Goal: Task Accomplishment & Management: Manage account settings

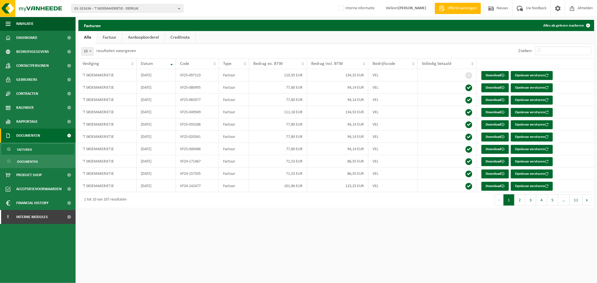
click at [90, 9] on span "01-101636 - 'T SKOEMAKERIETJE - DEERLIJK" at bounding box center [125, 8] width 101 height 8
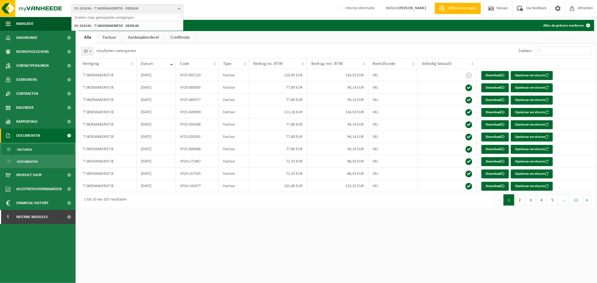
paste input "10-933248"
type input "10-933248"
click at [98, 26] on li "10-933248 - ALHEEMBOUW - WERF KASTEEL ELVERDINGE WAB2583 - ELVERDINGE" at bounding box center [127, 27] width 109 height 11
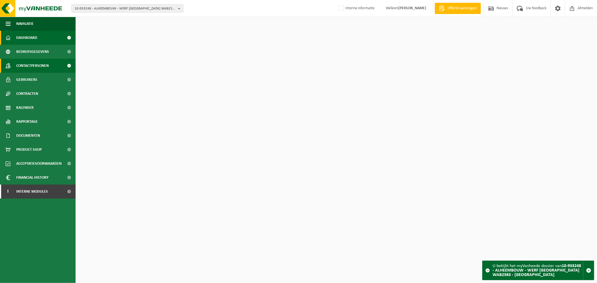
click at [44, 66] on span "Contactpersonen" at bounding box center [32, 66] width 32 height 14
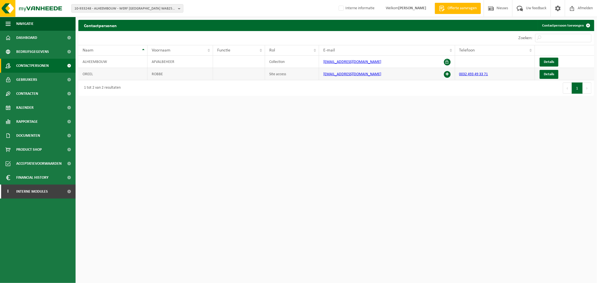
click at [449, 74] on span at bounding box center [447, 74] width 7 height 7
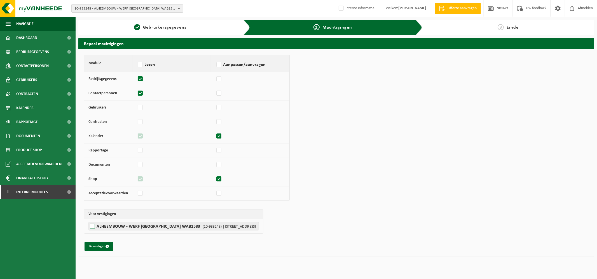
click at [150, 230] on label"] "ALHEEMBOUW - WERF [GEOGRAPHIC_DATA] WAB2583 | (10-933248) | [STREET_ADDRESS]" at bounding box center [174, 226] width 171 height 8
click at [150, 230] on input "ALHEEMBOUW - WERF [GEOGRAPHIC_DATA] WAB2583 | (10-933248) | [STREET_ADDRESS]" at bounding box center [387, 226] width 597 height 8
checkbox input "true"
click at [105, 248] on button "Bevestigen" at bounding box center [99, 246] width 29 height 9
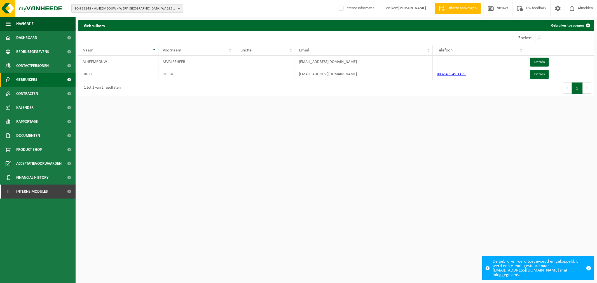
click at [102, 10] on span "10-933248 - ALHEEMBOUW - WERF KASTEEL ELVERDINGE WAB2583 - ELVERDINGE" at bounding box center [125, 8] width 101 height 8
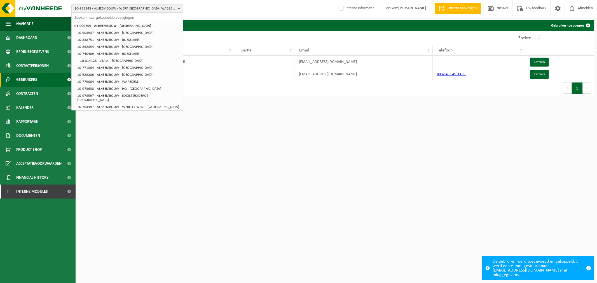
paste input "01-074928"
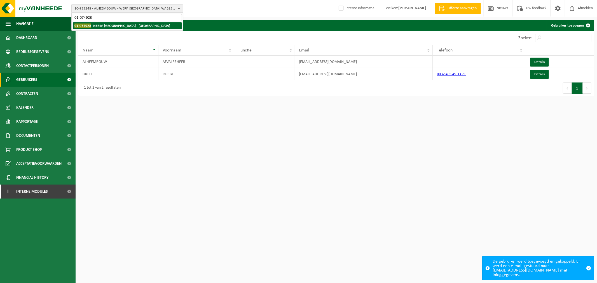
type input "01-074928"
click at [112, 24] on strong "01-074928 - NEBIM NV - MARIAKERKE" at bounding box center [123, 26] width 96 height 4
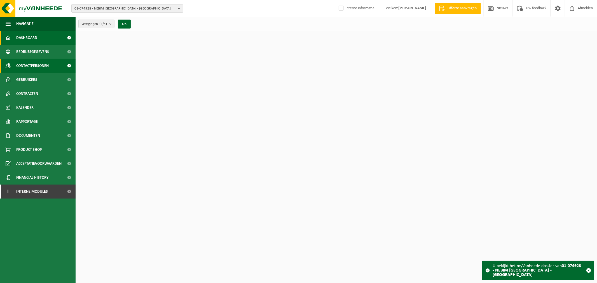
click at [63, 62] on span at bounding box center [69, 66] width 13 height 14
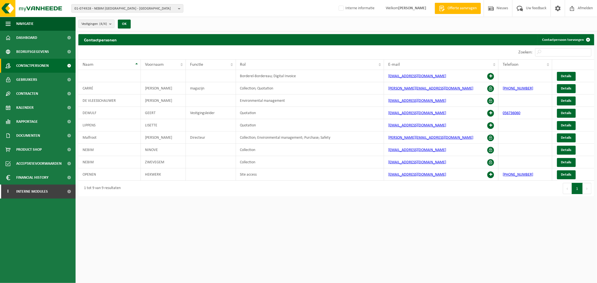
click at [287, 235] on html "01-074928 - NEBIM NV - MARIAKERKE 01-074928 - NEBIM NV - MARIAKERKE 10-809742 -…" at bounding box center [298, 141] width 597 height 283
click at [519, 6] on span at bounding box center [520, 8] width 9 height 17
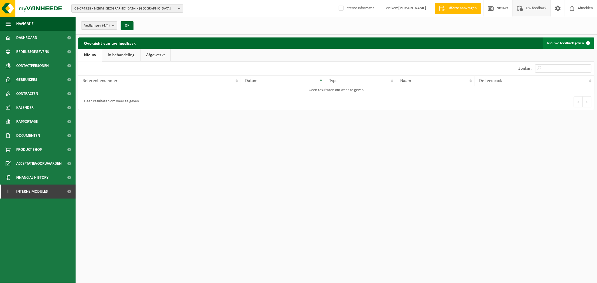
click at [578, 43] on link "Nieuwe feedback geven" at bounding box center [568, 43] width 51 height 11
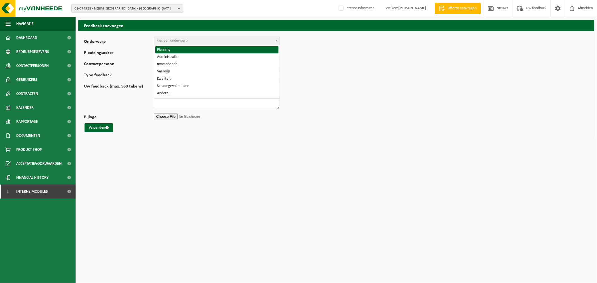
click at [237, 43] on span "Kies een onderwerp" at bounding box center [216, 41] width 125 height 8
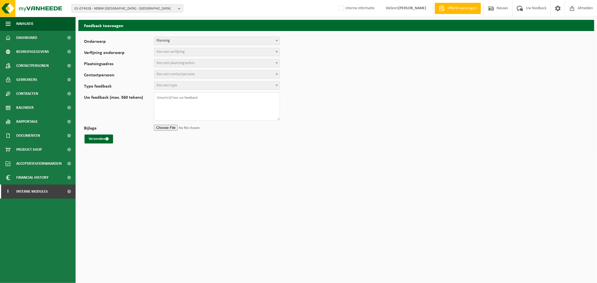
click at [185, 54] on span "Kies een verfijning" at bounding box center [216, 52] width 125 height 8
click at [201, 59] on form "Onderwerp Planning Administratie myVanheede Verkoop Kwaliteit Schadegeval melde…" at bounding box center [336, 90] width 505 height 107
click at [198, 64] on span "Kies een plaatsingsadres" at bounding box center [216, 63] width 125 height 8
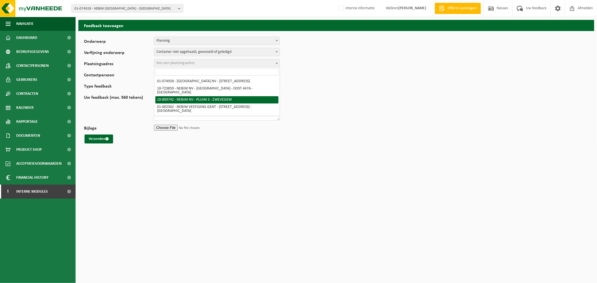
drag, startPoint x: 220, startPoint y: 94, endPoint x: 220, endPoint y: 98, distance: 3.7
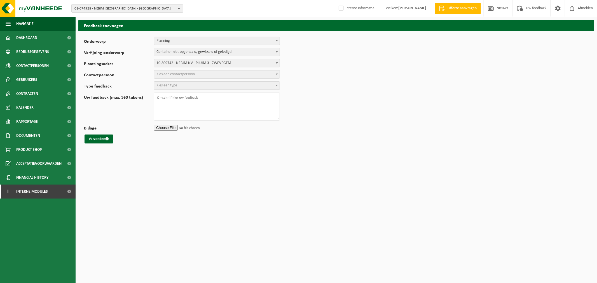
click at [183, 74] on span "Kies een contactpersoon" at bounding box center [176, 74] width 38 height 4
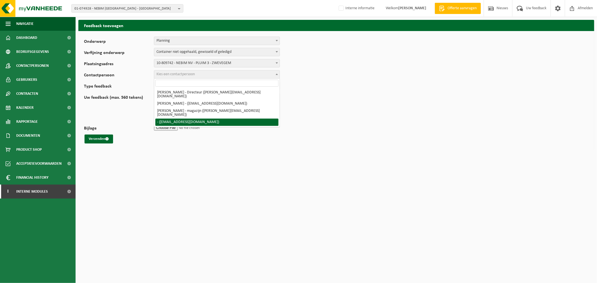
click at [353, 124] on div "Bijlage" at bounding box center [336, 128] width 505 height 8
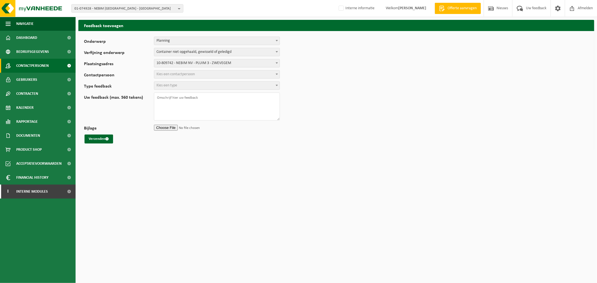
click at [34, 64] on span "Contactpersonen" at bounding box center [32, 66] width 32 height 14
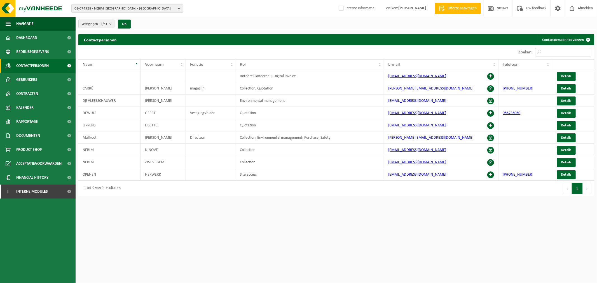
click at [106, 15] on div "01-074928 - NEBIM NV - MARIAKERKE 01-074928 - NEBIM NV - MARIAKERKE 10-809742 -…" at bounding box center [298, 8] width 597 height 17
click at [108, 9] on span "01-074928 - NEBIM [GEOGRAPHIC_DATA] - [GEOGRAPHIC_DATA]" at bounding box center [125, 8] width 101 height 8
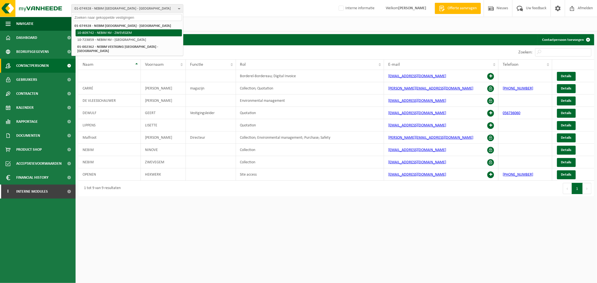
click at [107, 30] on li "10-809742 - NEBIM NV - ZWEVEGEM" at bounding box center [129, 32] width 106 height 7
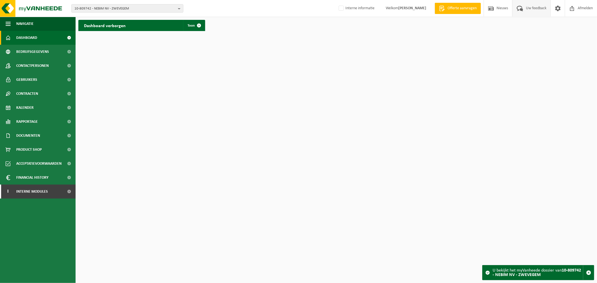
click at [537, 7] on span "Uw feedback" at bounding box center [536, 8] width 23 height 17
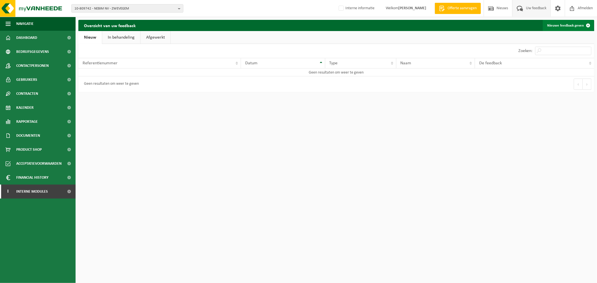
click at [572, 20] on link "Nieuwe feedback geven" at bounding box center [568, 25] width 51 height 11
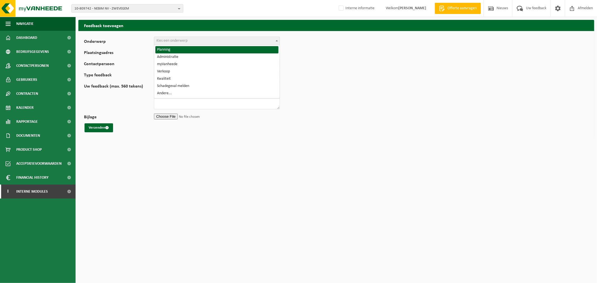
click at [178, 41] on span "Kies een onderwerp" at bounding box center [172, 41] width 31 height 4
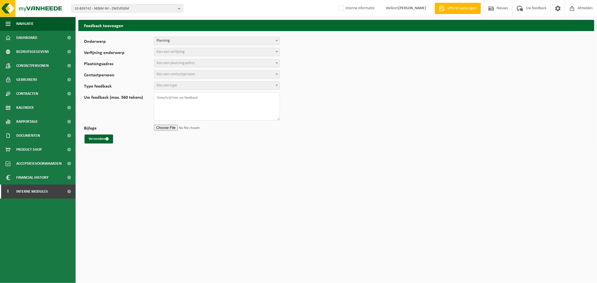
click at [174, 54] on span "Kies een verfijning" at bounding box center [171, 52] width 28 height 4
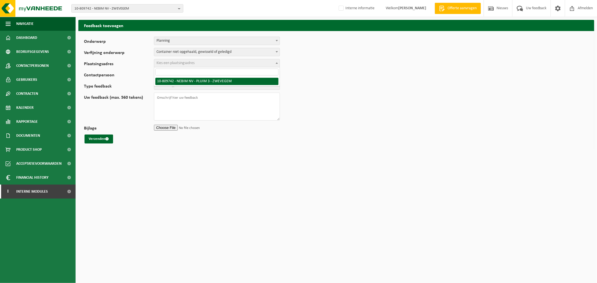
click at [177, 65] on span "Kies een plaatsingsadres" at bounding box center [176, 63] width 38 height 4
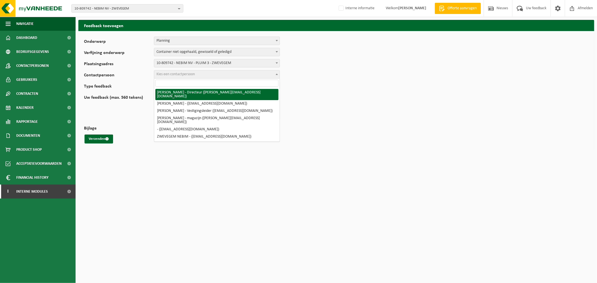
click at [173, 71] on span "Kies een contactpersoon" at bounding box center [216, 75] width 125 height 8
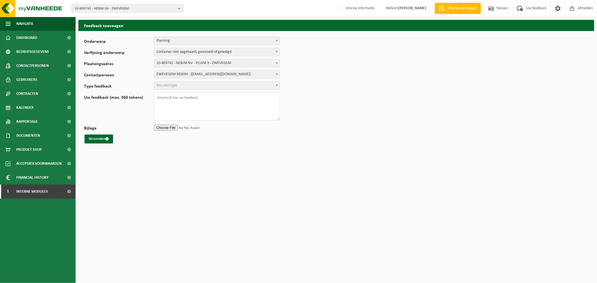
click at [169, 86] on span "Kies een type" at bounding box center [167, 85] width 21 height 4
click at [171, 107] on textarea "Uw feedback (max. 560 tekens)" at bounding box center [217, 107] width 126 height 28
type textarea "Aanvraag voor ophaling oliefilters werd al meermaals gedaan, komt niet in de ka…"
drag, startPoint x: 92, startPoint y: 140, endPoint x: 205, endPoint y: 162, distance: 115.4
click at [92, 140] on button "Verzenden" at bounding box center [99, 139] width 29 height 9
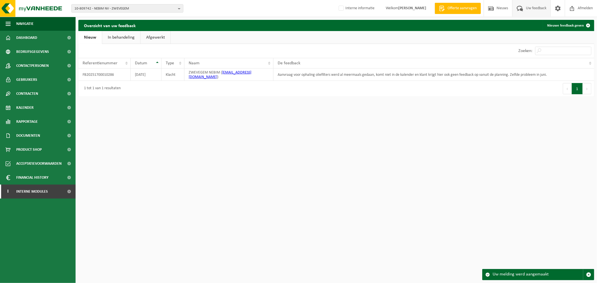
click at [417, 174] on html "10-809742 - NEBIM NV - ZWEVEGEM 01-074928 - NEBIM NV - MARIAKERKE 10-809742 - N…" at bounding box center [298, 141] width 597 height 283
click at [189, 127] on html "10-809742 - NEBIM NV - ZWEVEGEM 01-074928 - NEBIM NV - MARIAKERKE 10-809742 - N…" at bounding box center [298, 141] width 597 height 283
click at [44, 195] on span "Interne modules" at bounding box center [32, 192] width 32 height 14
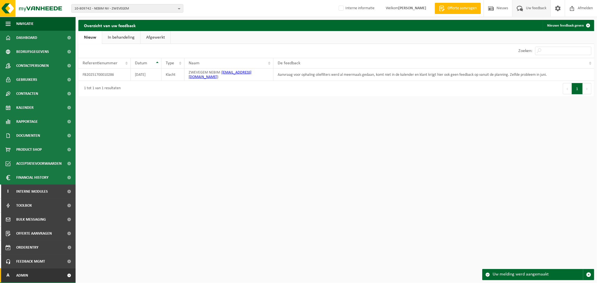
click at [38, 274] on link "A Admin" at bounding box center [38, 276] width 76 height 14
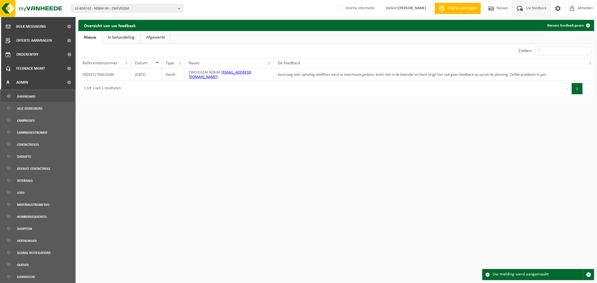
scroll to position [194, 0]
click at [57, 70] on link "Feedback MGMT" at bounding box center [38, 68] width 76 height 14
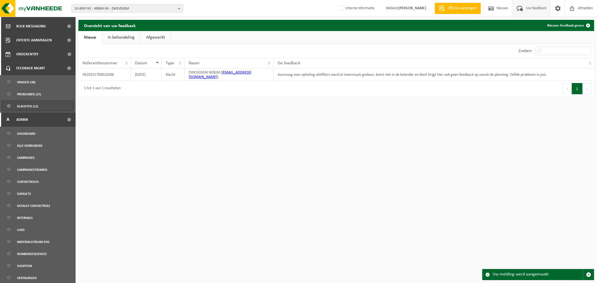
click at [37, 105] on span "Klachten (12)" at bounding box center [27, 106] width 21 height 11
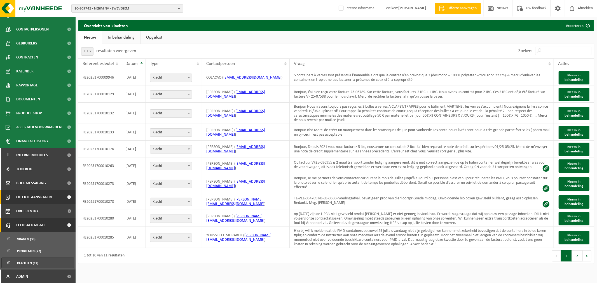
scroll to position [37, 0]
click at [131, 64] on span "Datum" at bounding box center [131, 64] width 12 height 4
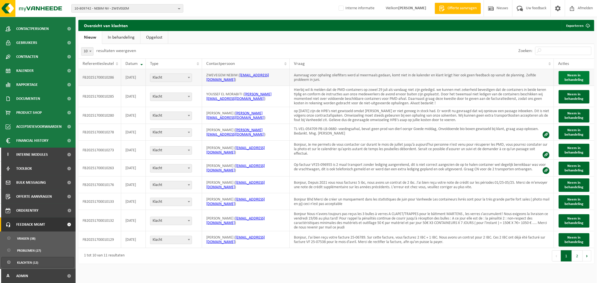
click at [579, 76] on span "Neem in behandeling" at bounding box center [574, 78] width 19 height 8
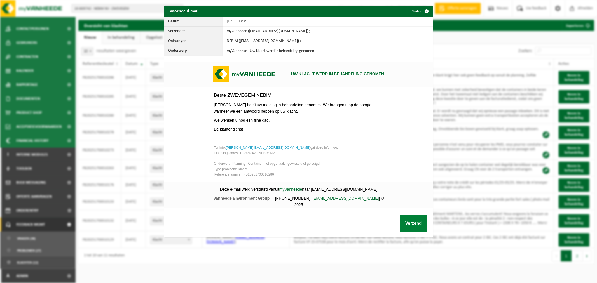
click at [411, 226] on button "Verzend" at bounding box center [413, 223] width 27 height 17
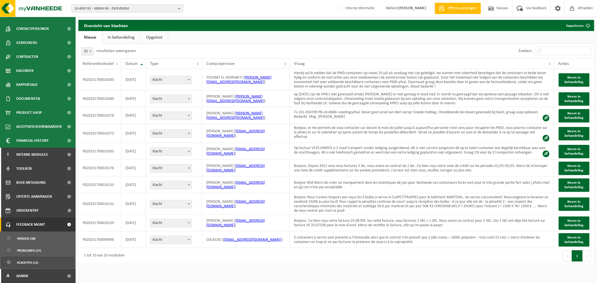
click at [132, 6] on span "10-809742 - NEBIM NV - ZWEVEGEM" at bounding box center [125, 8] width 101 height 8
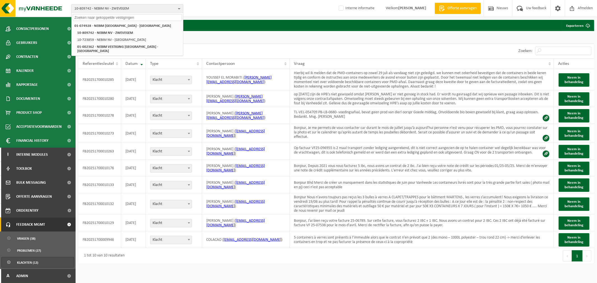
paste input "10-734285"
type input "10-734285"
click at [100, 25] on strong "10-734285 - CBRE GWS BELGIUM SA NV - DIEGEM" at bounding box center [127, 28] width 104 height 8
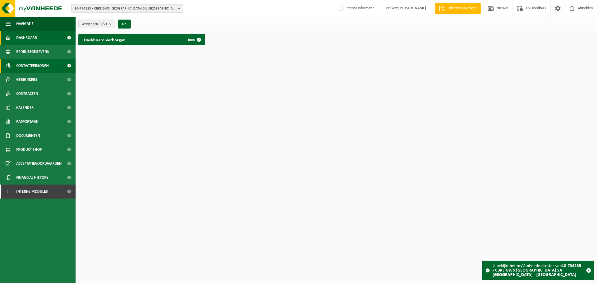
click at [59, 69] on link "Contactpersonen" at bounding box center [38, 66] width 76 height 14
click at [42, 64] on span "Contactpersonen" at bounding box center [32, 66] width 32 height 14
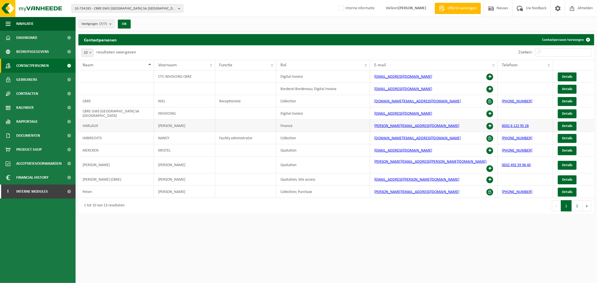
click at [492, 125] on span at bounding box center [490, 126] width 7 height 7
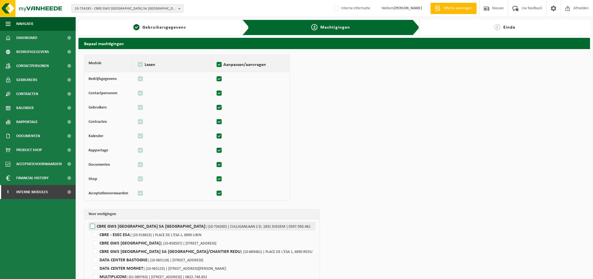
click at [107, 228] on label"] "CBRE GWS [GEOGRAPHIC_DATA] SA [GEOGRAPHIC_DATA] | (10-734285) | CULLIGANLAAN 2 …" at bounding box center [202, 226] width 227 height 8
click at [107, 228] on input "CBRE GWS [GEOGRAPHIC_DATA] SA [GEOGRAPHIC_DATA] | (10-734285) | CULLIGANLAAN 2 …" at bounding box center [385, 226] width 593 height 8
checkbox input "true"
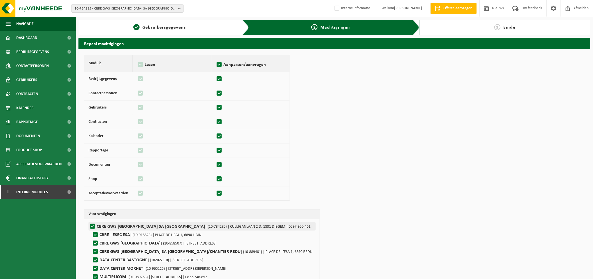
checkbox input "true"
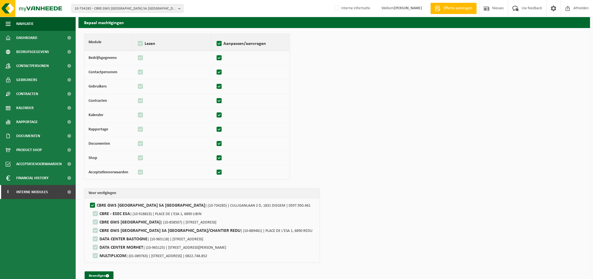
scroll to position [31, 0]
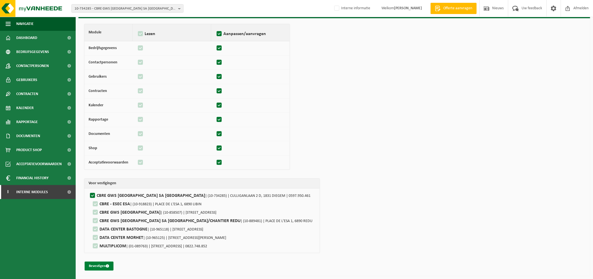
click at [95, 268] on button "Bevestigen" at bounding box center [99, 265] width 29 height 9
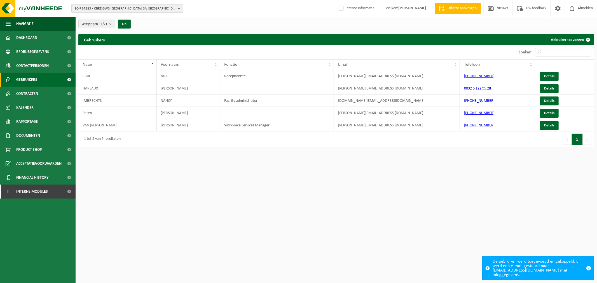
click at [173, 9] on span "10-734285 - CBRE GWS [GEOGRAPHIC_DATA] SA [GEOGRAPHIC_DATA] - [GEOGRAPHIC_DATA]" at bounding box center [125, 8] width 101 height 8
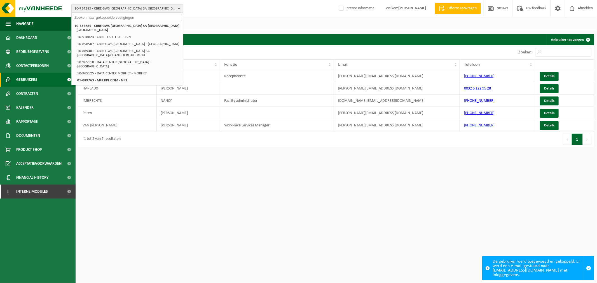
paste input "10-991420"
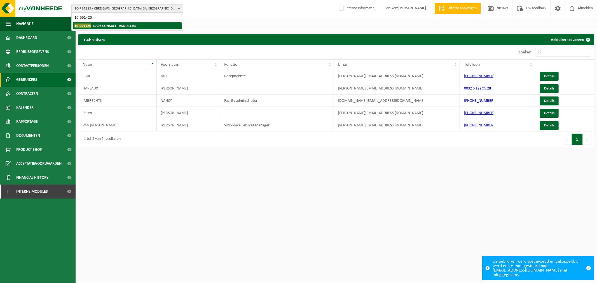
type input "10-991420"
click at [96, 27] on strong "10-991420 - DAPE CONSULT - ASQUILLIES" at bounding box center [106, 26] width 62 height 4
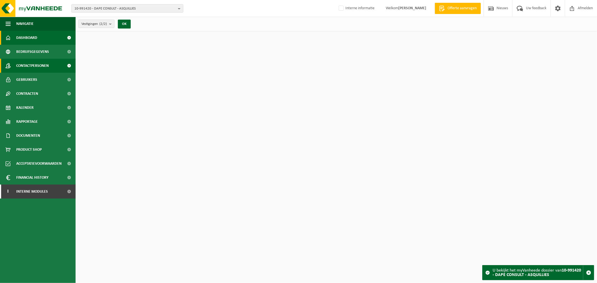
click at [24, 68] on span "Contactpersonen" at bounding box center [32, 66] width 32 height 14
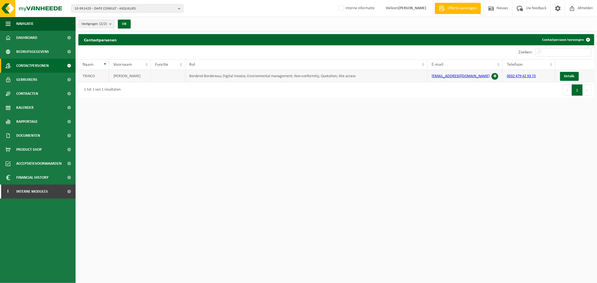
click at [494, 73] on span at bounding box center [495, 76] width 7 height 7
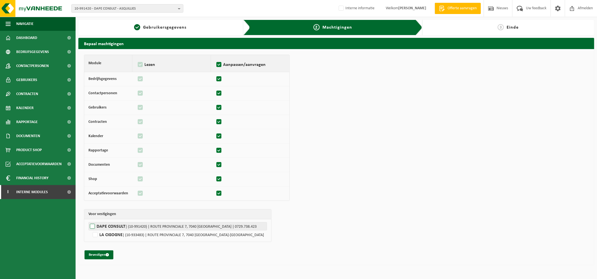
click at [110, 224] on label"] "DAPE CONSULT | (10-991420) | ROUTE PROVINCIALE 7, 7040 ASQUILLIES | 0729.738.423" at bounding box center [178, 226] width 179 height 8
click at [110, 224] on input "DAPE CONSULT | (10-991420) | ROUTE PROVINCIALE 7, 7040 ASQUILLIES | 0729.738.423" at bounding box center [387, 226] width 597 height 8
checkbox input "true"
click at [105, 254] on button "Bevestigen" at bounding box center [99, 254] width 29 height 9
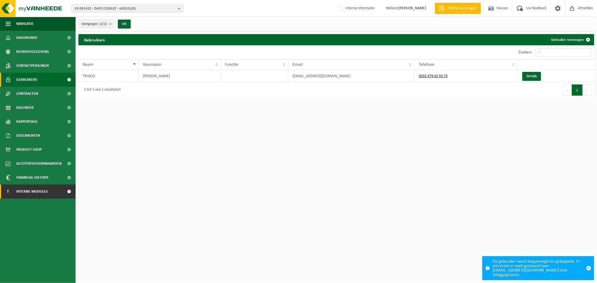
click at [40, 195] on span "Interne modules" at bounding box center [32, 192] width 32 height 14
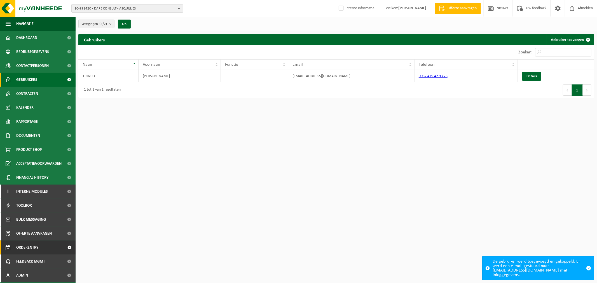
drag, startPoint x: 37, startPoint y: 263, endPoint x: 57, endPoint y: 254, distance: 22.4
click at [37, 263] on span "Feedback MGMT" at bounding box center [30, 262] width 29 height 14
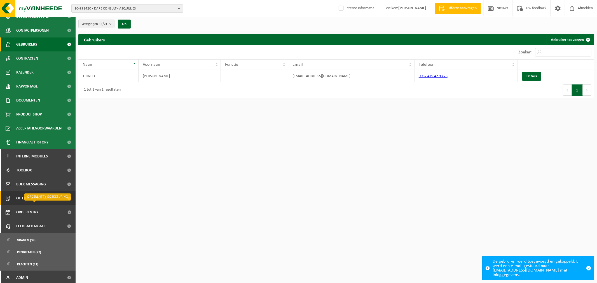
scroll to position [37, 0]
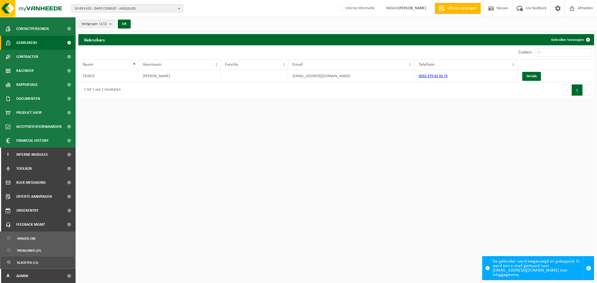
click at [26, 263] on span "Klachten (11)" at bounding box center [27, 263] width 21 height 11
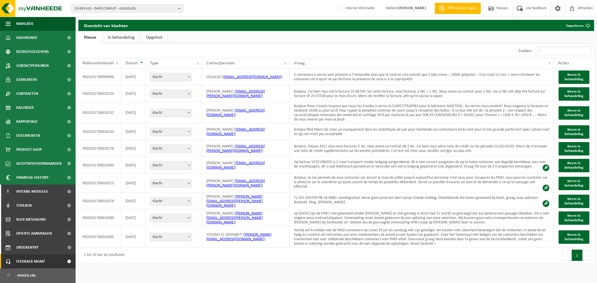
click at [124, 42] on link "In behandeling" at bounding box center [121, 37] width 38 height 13
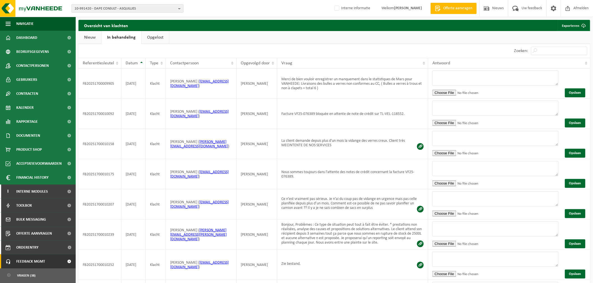
click at [96, 40] on link "Nieuw" at bounding box center [89, 37] width 23 height 13
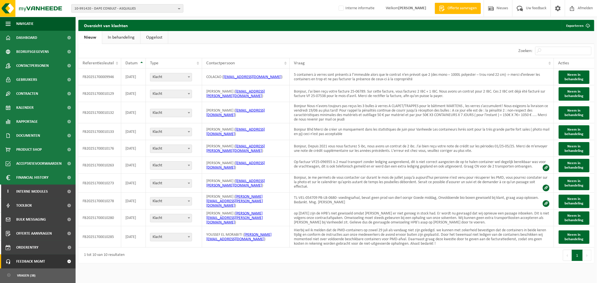
click at [137, 9] on span "10-991420 - DAPE CONSULT - ASQUILLIES" at bounding box center [125, 8] width 101 height 8
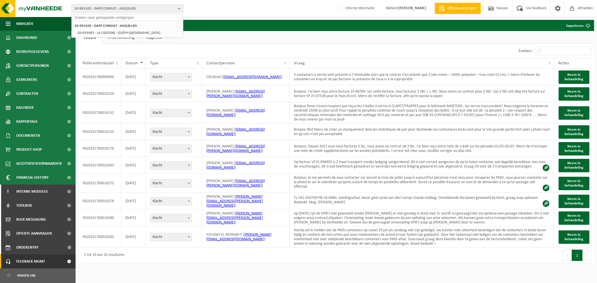
paste input "01-088054"
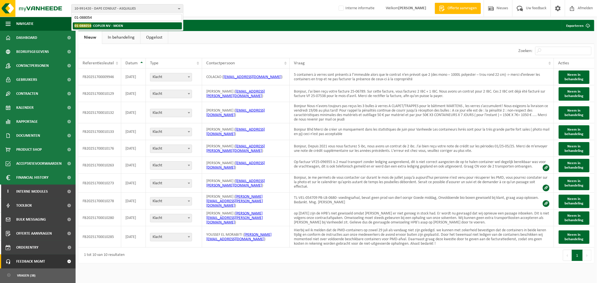
type input "01-088054"
click at [117, 27] on strong "01-088054 - COPLER NV - MOEN" at bounding box center [99, 26] width 49 height 4
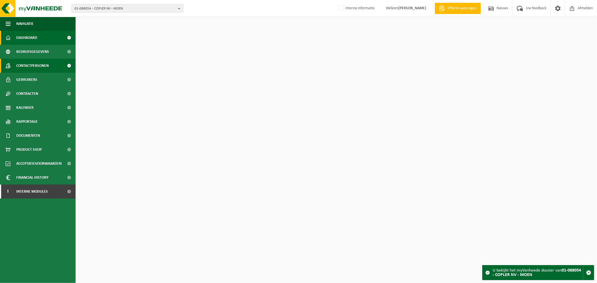
click at [40, 70] on span "Contactpersonen" at bounding box center [32, 66] width 32 height 14
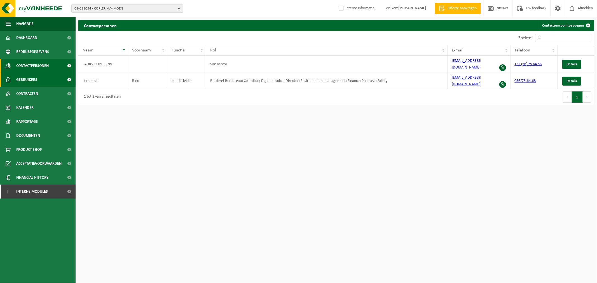
click at [49, 77] on link "Gebruikers" at bounding box center [38, 80] width 76 height 14
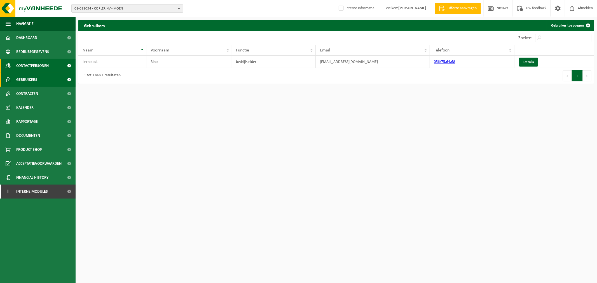
click at [29, 65] on span "Contactpersonen" at bounding box center [32, 66] width 32 height 14
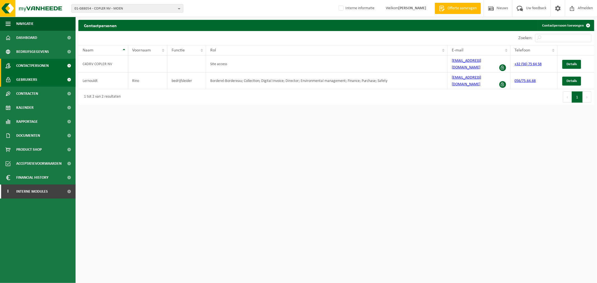
click at [28, 80] on span "Gebruikers" at bounding box center [26, 80] width 21 height 14
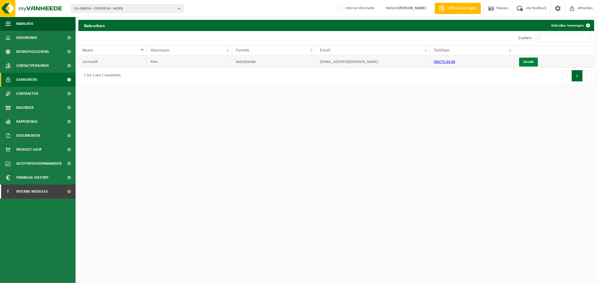
click at [528, 59] on link "Details" at bounding box center [529, 62] width 19 height 9
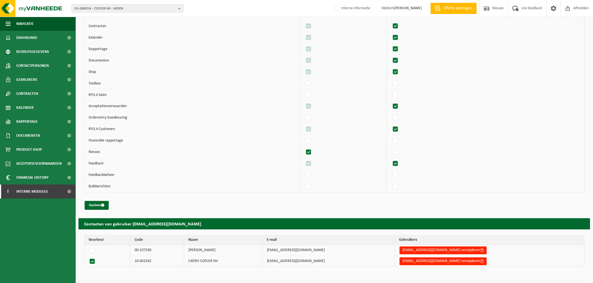
scroll to position [349, 0]
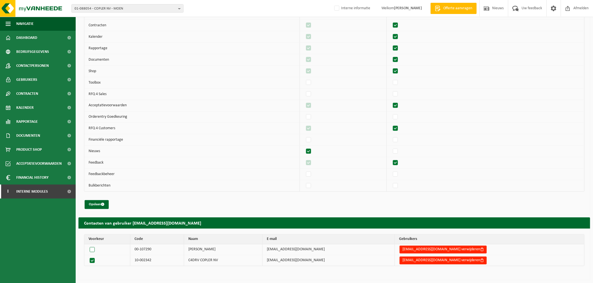
click at [94, 251] on label at bounding box center [94, 250] width 10 height 8
radio input "true"
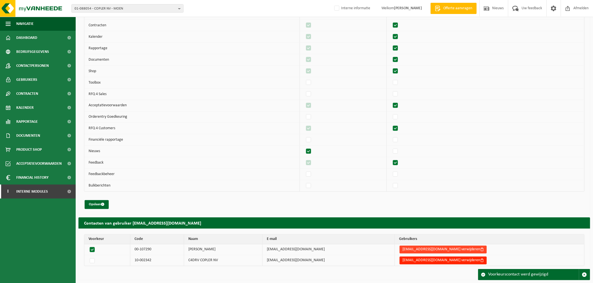
click at [433, 259] on button "copler@pandora.be verwijderen" at bounding box center [442, 261] width 87 height 8
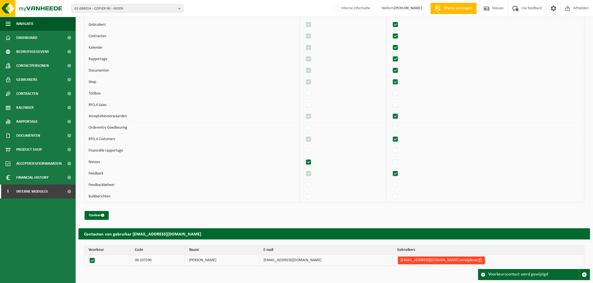
scroll to position [338, 0]
click at [430, 256] on td "copler@pandora.be verwijderen" at bounding box center [488, 261] width 191 height 11
click at [427, 260] on button "copler@pandora.be verwijderen" at bounding box center [441, 261] width 87 height 8
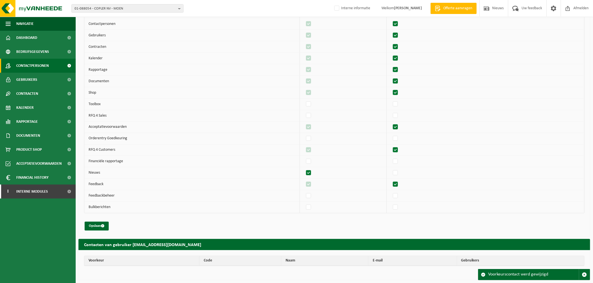
click at [32, 67] on span "Contactpersonen" at bounding box center [32, 66] width 32 height 14
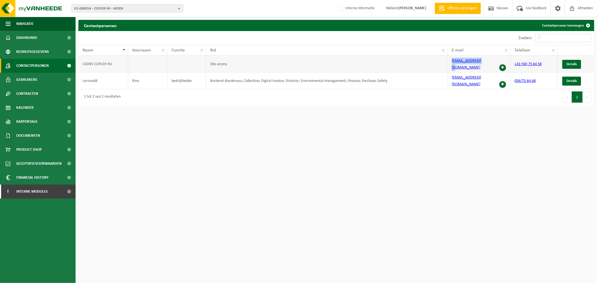
drag, startPoint x: 474, startPoint y: 64, endPoint x: 435, endPoint y: 68, distance: 38.6
click at [435, 68] on tr "C4DRV COPLER NV Site access copler@pandora.be +32 (56) 75 64 58 Details" at bounding box center [336, 64] width 516 height 17
copy tr "[EMAIL_ADDRESS][DOMAIN_NAME]"
drag, startPoint x: 227, startPoint y: 201, endPoint x: 235, endPoint y: 199, distance: 8.6
click at [227, 201] on html "01-088054 - COPLER NV - MOEN 01-088054 - COPLER NV - MOEN Interne informatie We…" at bounding box center [298, 141] width 597 height 283
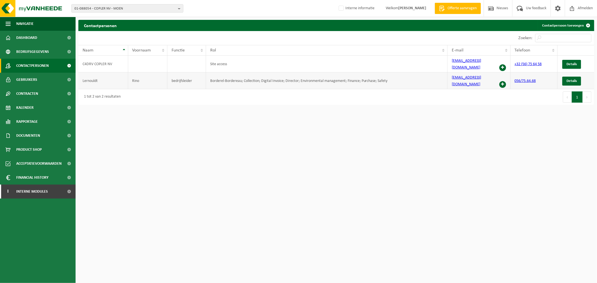
click at [502, 81] on span at bounding box center [503, 84] width 7 height 7
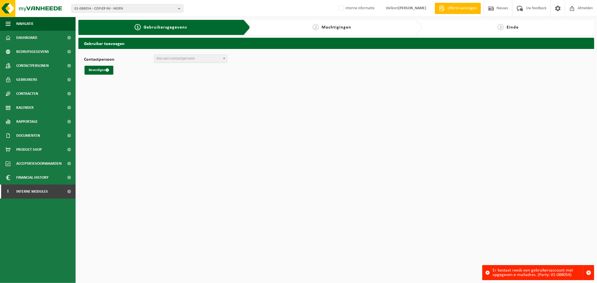
click at [258, 139] on html "01-088054 - COPLER NV - MOEN 01-088054 - COPLER NV - MOEN Interne informatie We…" at bounding box center [298, 141] width 597 height 283
click at [21, 79] on span "Gebruikers" at bounding box center [26, 80] width 21 height 14
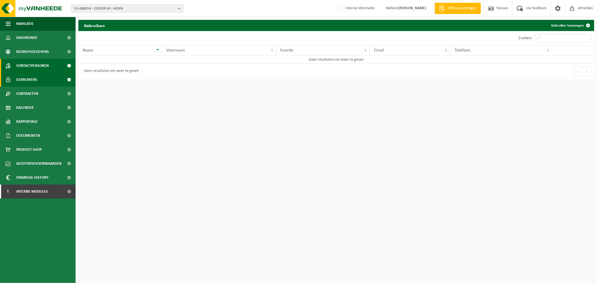
click at [38, 67] on span "Contactpersonen" at bounding box center [32, 66] width 32 height 14
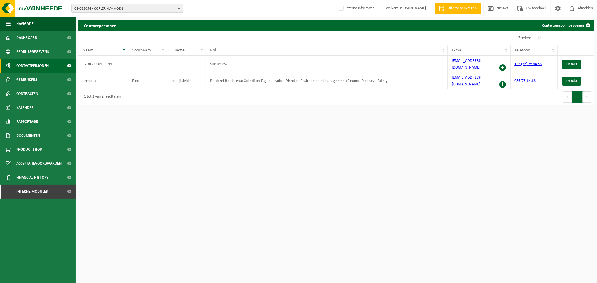
drag, startPoint x: 464, startPoint y: 161, endPoint x: 459, endPoint y: 163, distance: 5.3
click at [459, 163] on html "01-088054 - COPLER NV - MOEN 01-088054 - COPLER NV - MOEN Interne informatie We…" at bounding box center [298, 141] width 597 height 283
click at [127, 11] on span "01-088054 - COPLER NV - MOEN" at bounding box center [125, 8] width 101 height 8
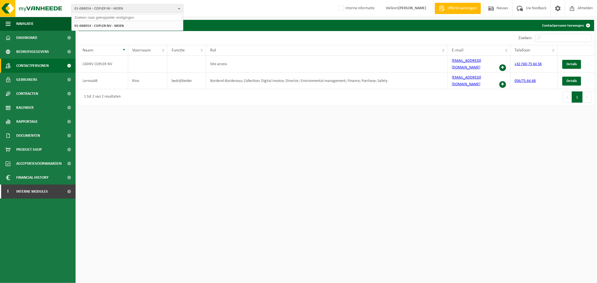
paste input "02-011117"
type input "02-011117"
click at [96, 27] on li "02-011117 - PROMONTA NV - WILLEBROEK" at bounding box center [127, 25] width 109 height 7
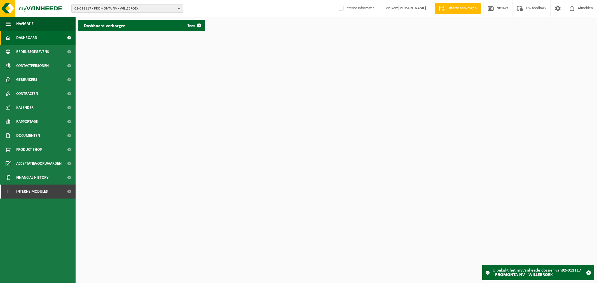
drag, startPoint x: 36, startPoint y: 65, endPoint x: 159, endPoint y: 104, distance: 129.4
click at [36, 65] on span "Contactpersonen" at bounding box center [32, 66] width 32 height 14
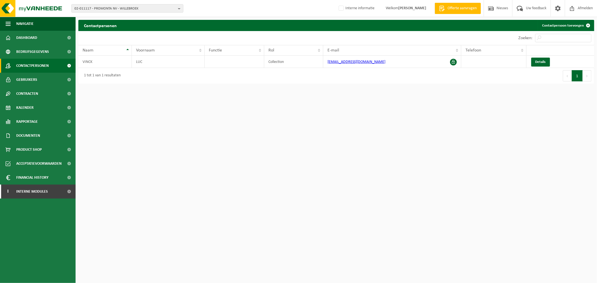
click at [436, 164] on html "02-011117 - PROMONTA NV - WILLEBROEK 01-600043 - PROMONTA NV - WILLEBROEK 02-01…" at bounding box center [298, 141] width 597 height 283
click at [153, 7] on span "02-011117 - PROMONTA NV - WILLEBROEK" at bounding box center [125, 8] width 101 height 8
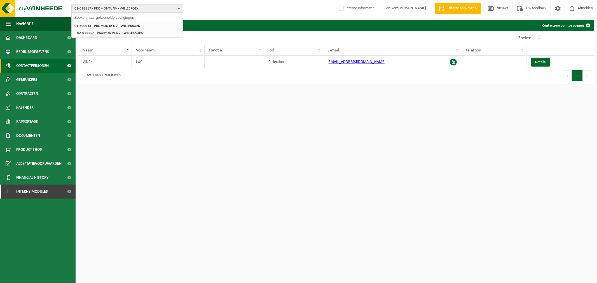
click at [153, 6] on span "02-011117 - PROMONTA NV - WILLEBROEK" at bounding box center [125, 8] width 101 height 8
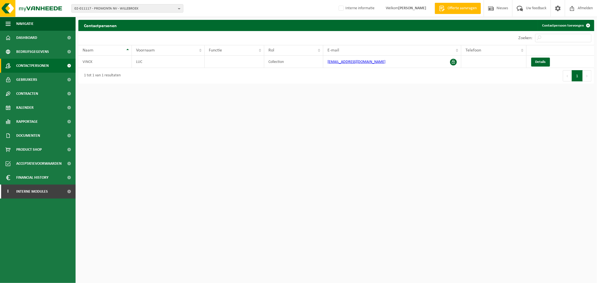
click at [406, 111] on html "02-011117 - PROMONTA NV - WILLEBROEK 01-600043 - PROMONTA NV - WILLEBROEK 02-01…" at bounding box center [298, 141] width 597 height 283
click at [37, 110] on link "Kalender" at bounding box center [38, 108] width 76 height 14
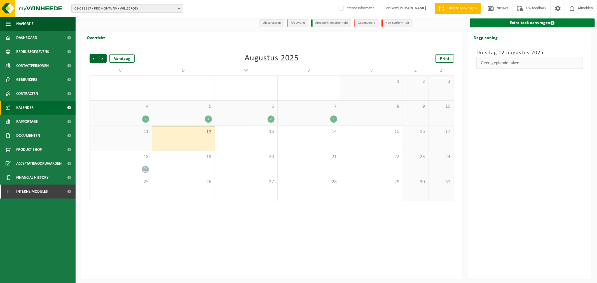
click at [536, 20] on link "Extra taak aanvragen" at bounding box center [532, 22] width 125 height 9
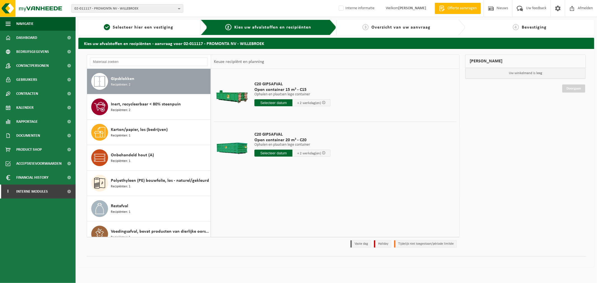
click at [454, 170] on td at bounding box center [335, 170] width 243 height 3
click at [404, 188] on div "C20 GIPSAFVAL Open container 15 m³ - C15 Ophalen en plaatsen lege container Oph…" at bounding box center [335, 153] width 248 height 168
click at [376, 198] on div "C20 GIPSAFVAL Open container 15 m³ - C15 Ophalen en plaatsen lege container Oph…" at bounding box center [335, 153] width 248 height 168
click at [253, 199] on div "C20 GIPSAFVAL Open container 15 m³ - C15 Ophalen en plaatsen lege container Oph…" at bounding box center [335, 153] width 248 height 168
click at [276, 102] on input "text" at bounding box center [274, 102] width 38 height 7
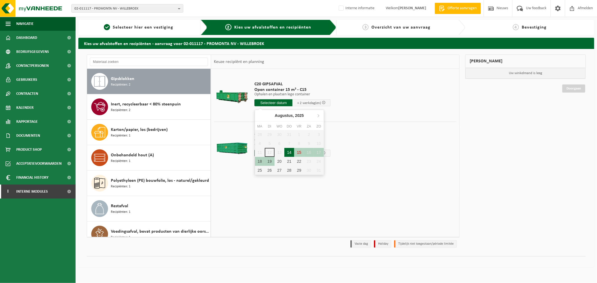
drag, startPoint x: 289, startPoint y: 152, endPoint x: 483, endPoint y: 221, distance: 206.5
click at [289, 153] on div "14" at bounding box center [290, 152] width 10 height 9
type input "Van 2025-08-14"
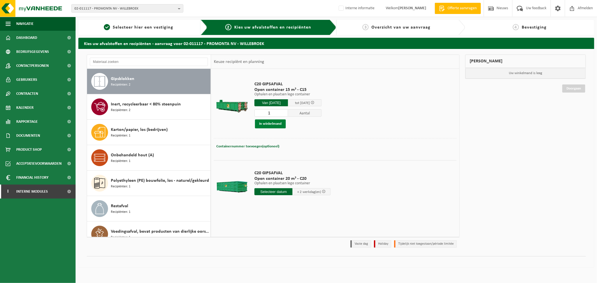
click at [273, 125] on button "In winkelmand" at bounding box center [270, 124] width 31 height 9
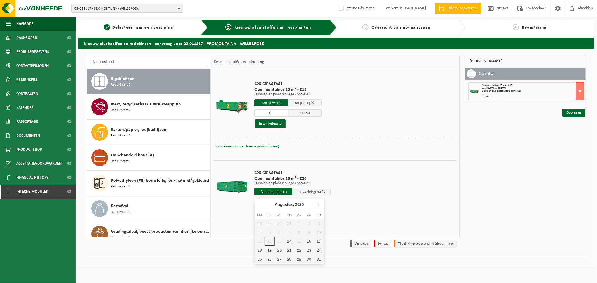
click at [268, 192] on input "text" at bounding box center [274, 191] width 38 height 7
click at [290, 244] on div "14" at bounding box center [290, 241] width 10 height 9
type input "Van 2025-08-14"
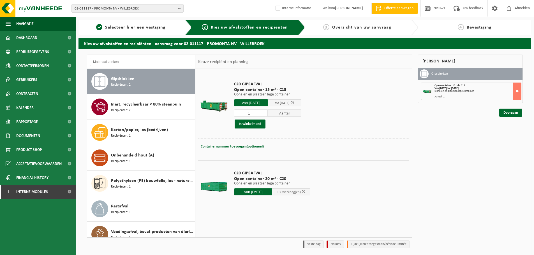
click at [258, 217] on div "C20 GIPSAFVAL Open container 15 m³ - C15 Ophalen en plaatsen lege container Oph…" at bounding box center [303, 153] width 217 height 168
click at [256, 216] on div "C20 GIPSAFVAL Open container 15 m³ - C15 Ophalen en plaatsen lege container Oph…" at bounding box center [303, 153] width 217 height 168
click at [257, 216] on div "C20 GIPSAFVAL Open container 15 m³ - C15 Ophalen en plaatsen lege container Oph…" at bounding box center [303, 153] width 217 height 168
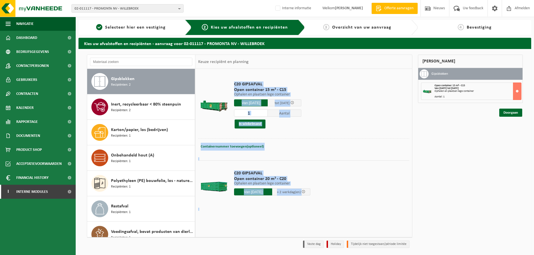
click at [257, 216] on div "C20 GIPSAFVAL Open container 15 m³ - C15 Ophalen en plaatsen lege container Oph…" at bounding box center [303, 153] width 217 height 168
click at [255, 213] on table "C20 GIPSAFVAL Open container 15 m³ - C15 Ophalen en plaatsen lege container Oph…" at bounding box center [303, 141] width 217 height 145
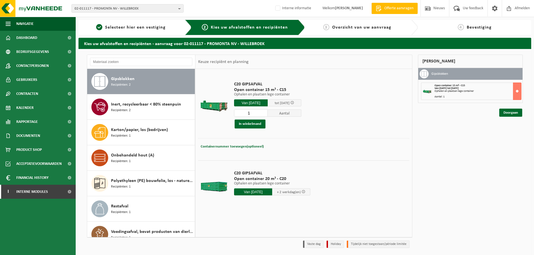
click at [477, 184] on div "Mijn winkelmand Gipsblokken Open container 15 m³ - C15 Van 2025-08-14 tot 2025-…" at bounding box center [470, 153] width 110 height 196
click at [504, 201] on div "Mijn winkelmand Gipsblokken Open container 15 m³ - C15 Van 2025-08-14 tot 2025-…" at bounding box center [470, 153] width 110 height 196
click at [109, 11] on span "02-011117 - PROMONTA NV - WILLEBROEK" at bounding box center [125, 8] width 101 height 8
paste input "10-740545"
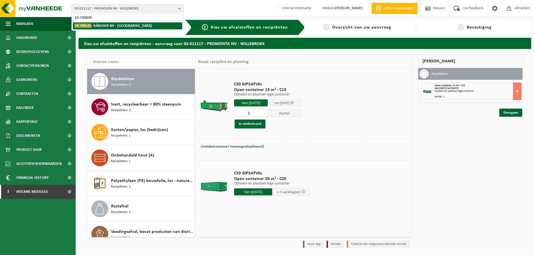
type input "10-740545"
click at [96, 25] on strong "10-740545 - KÄRCHER NV - WILRIJK" at bounding box center [113, 25] width 77 height 5
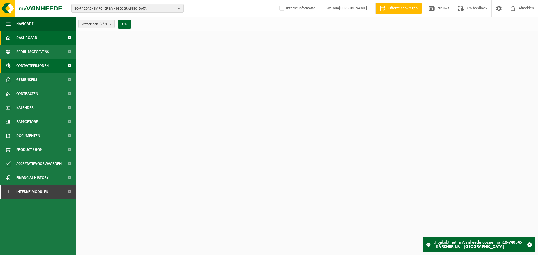
click at [33, 64] on span "Contactpersonen" at bounding box center [32, 66] width 32 height 14
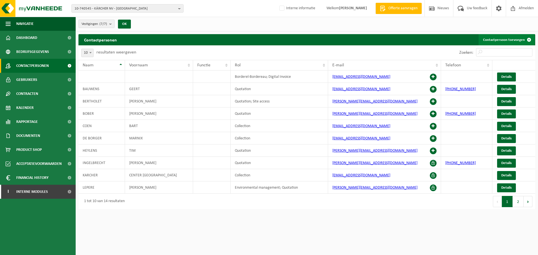
click at [504, 40] on link "Contactpersoon toevoegen" at bounding box center [506, 39] width 56 height 11
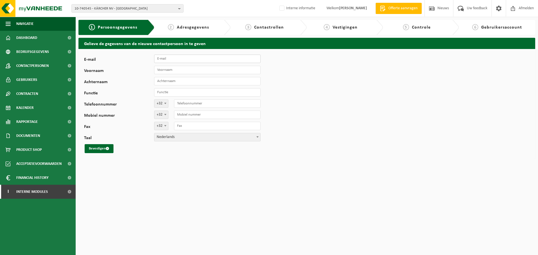
click at [180, 57] on input "E-mail" at bounding box center [207, 59] width 106 height 8
paste input "[EMAIL_ADDRESS][DOMAIN_NAME]"
type input "[EMAIL_ADDRESS][DOMAIN_NAME]"
click at [183, 71] on input "Voornaam" at bounding box center [207, 70] width 106 height 8
type input "GUY"
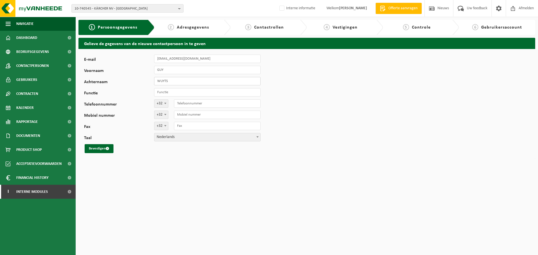
type input "WUYTS"
click at [99, 152] on button "Bevestigen" at bounding box center [99, 148] width 29 height 9
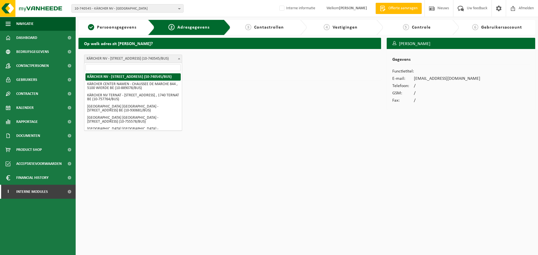
click at [142, 55] on span "KÄRCHER NV - [STREET_ADDRESS] (10-740545/BUS)" at bounding box center [133, 59] width 98 height 8
click at [138, 68] on input "search" at bounding box center [132, 67] width 95 height 7
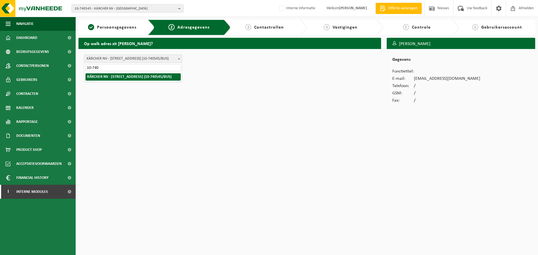
type input "10-740"
click at [97, 71] on button "Bevestigen" at bounding box center [99, 70] width 29 height 9
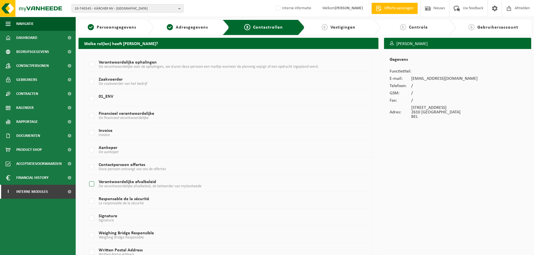
drag, startPoint x: 143, startPoint y: 185, endPoint x: 175, endPoint y: 188, distance: 31.9
click at [143, 185] on span "De verantwoordelijke afvalbeleid, de beheerder van myVanheede" at bounding box center [150, 186] width 103 height 4
click at [87, 177] on input "Verantwoordelijke afvalbeleid De verantwoordelijke afvalbeleid, de beheerder va…" at bounding box center [87, 177] width 0 height 0
checkbox input "true"
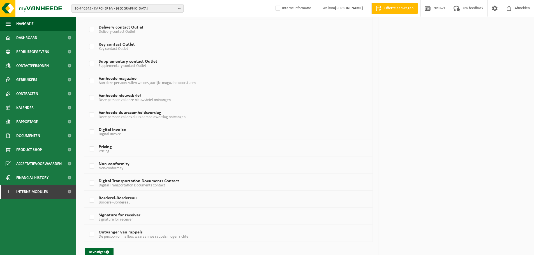
scroll to position [301, 0]
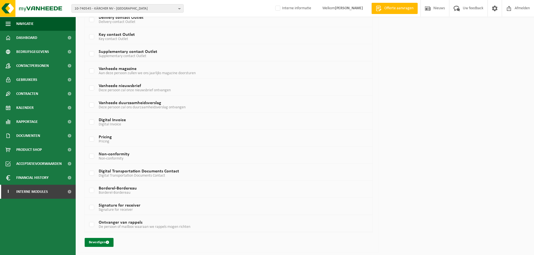
click at [102, 244] on button "Bevestigen" at bounding box center [99, 242] width 29 height 9
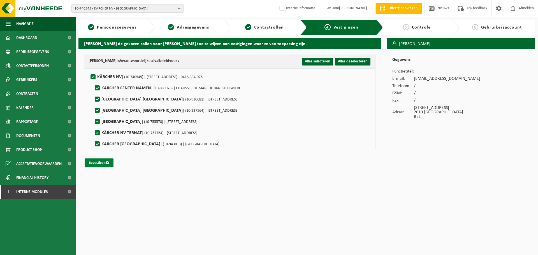
click at [89, 162] on button "Bevestigen" at bounding box center [99, 163] width 29 height 9
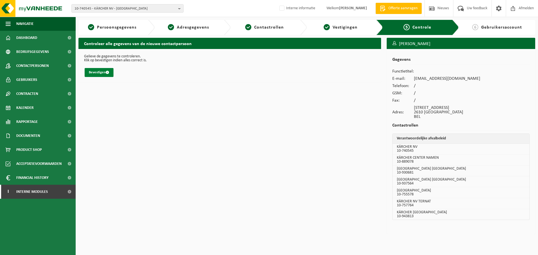
click at [101, 69] on button "Bevestigen" at bounding box center [99, 72] width 29 height 9
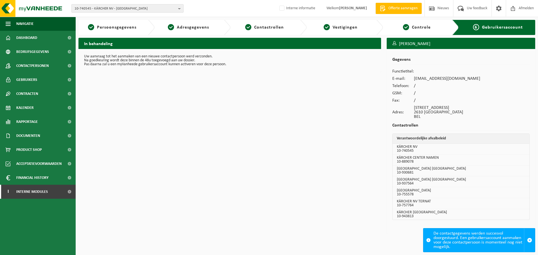
click at [158, 8] on span "10-740545 - KÄRCHER NV - [GEOGRAPHIC_DATA]" at bounding box center [125, 8] width 101 height 8
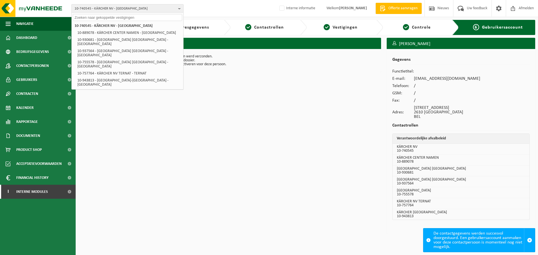
paste input "10-959878"
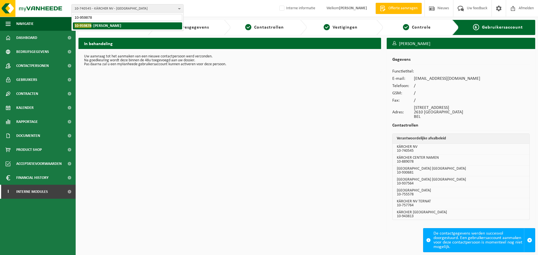
type input "10-959878"
click at [108, 28] on strong "10-959878 - DE BACKER, TIM - WETTEREN" at bounding box center [98, 25] width 47 height 5
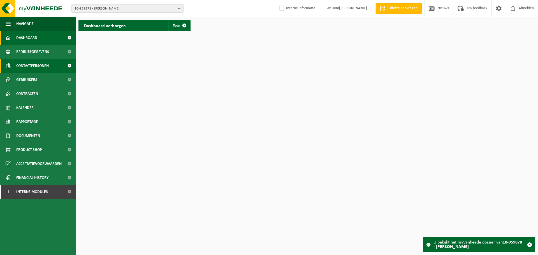
click at [51, 64] on link "Contactpersonen" at bounding box center [38, 66] width 76 height 14
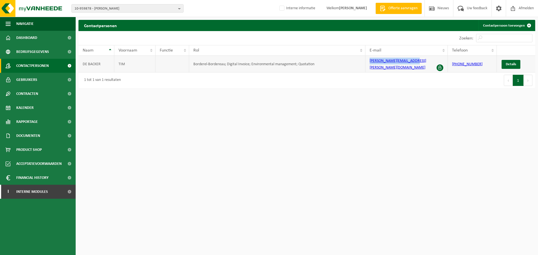
drag, startPoint x: 415, startPoint y: 62, endPoint x: 347, endPoint y: 62, distance: 68.6
click at [347, 62] on tr "DE [PERSON_NAME]-Bordereau; Digital Invoice; Environmental management; Quotatio…" at bounding box center [306, 64] width 457 height 17
copy tr "[PERSON_NAME][EMAIL_ADDRESS][PERSON_NAME][DOMAIN_NAME]"
click at [32, 193] on span "Interne modules" at bounding box center [32, 192] width 32 height 14
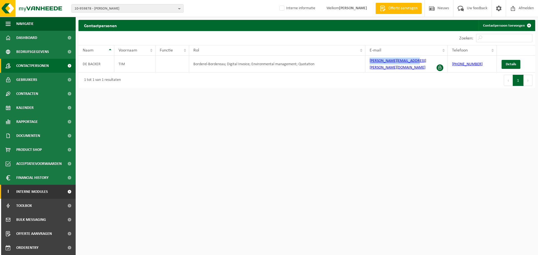
scroll to position [28, 0]
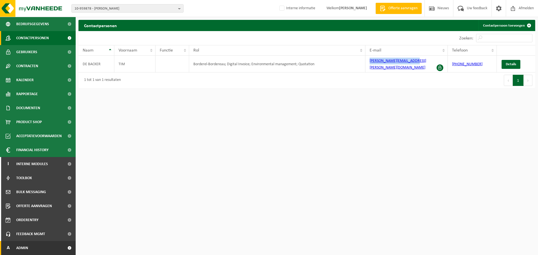
click at [39, 248] on link "A Admin" at bounding box center [38, 248] width 76 height 14
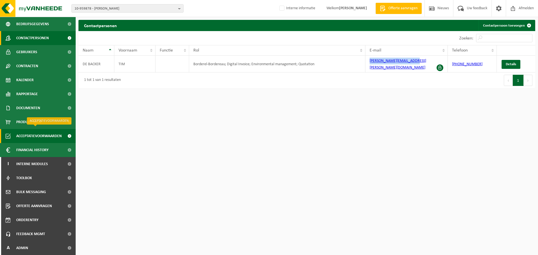
scroll to position [84, 0]
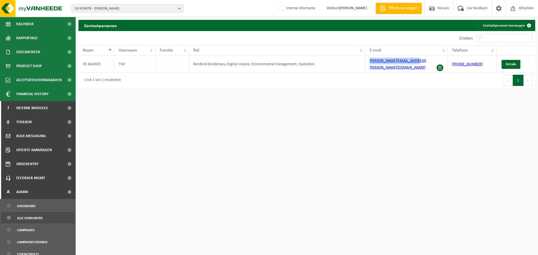
click at [36, 220] on span "Alle gebruikers" at bounding box center [29, 218] width 25 height 11
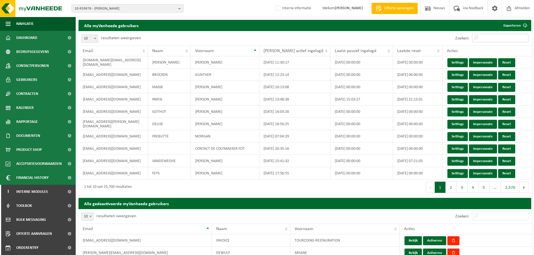
click at [502, 40] on input "Zoeken:" at bounding box center [500, 38] width 56 height 8
paste input "debacker.tim@hotmail.com"
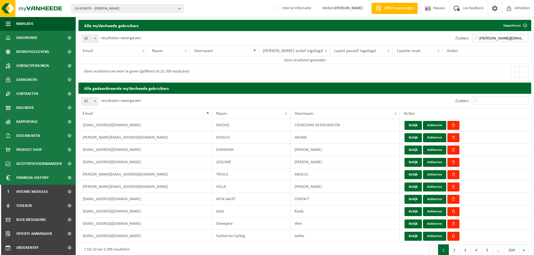
drag, startPoint x: 485, startPoint y: 39, endPoint x: 377, endPoint y: 39, distance: 107.8
click at [377, 39] on div "Zoeken: debacker.tim@hotmail.com" at bounding box center [418, 38] width 226 height 15
click at [487, 39] on input "debacker.tim@hotmail.com" at bounding box center [500, 38] width 56 height 8
type input "debacker.tim@hotmail.com"
click at [497, 34] on div "Zoeken: debacker.tim@hotmail.com" at bounding box center [491, 38] width 79 height 15
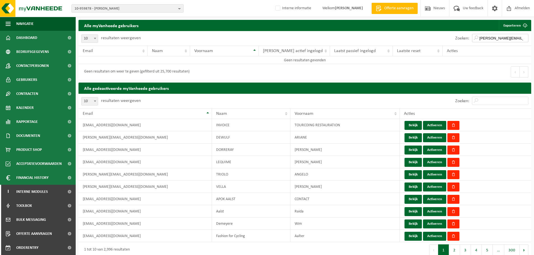
scroll to position [0, 1]
drag, startPoint x: 504, startPoint y: 39, endPoint x: 556, endPoint y: 39, distance: 52.4
click at [534, 39] on html "10-959878 - DE BACKER, TIM - WETTEREN 10-959878 - DE BACKER, TIM - WETTEREN Int…" at bounding box center [267, 127] width 534 height 255
click at [491, 98] on input "Zoeken:" at bounding box center [500, 101] width 56 height 8
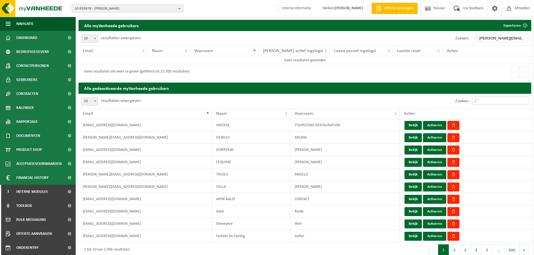
paste input "debacker.tim@hotmail.com"
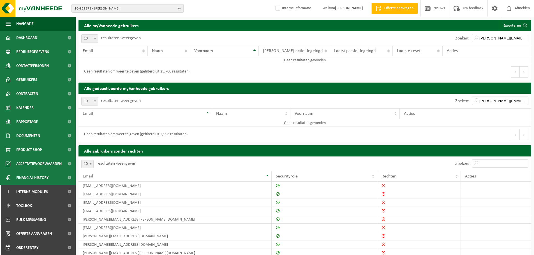
drag, startPoint x: 490, startPoint y: 101, endPoint x: 419, endPoint y: 102, distance: 70.6
click at [419, 102] on div "Zoeken: debacker.tim@hotmail.com" at bounding box center [418, 101] width 226 height 15
click at [486, 100] on input "debacker.tim@hotmail.com" at bounding box center [500, 101] width 56 height 8
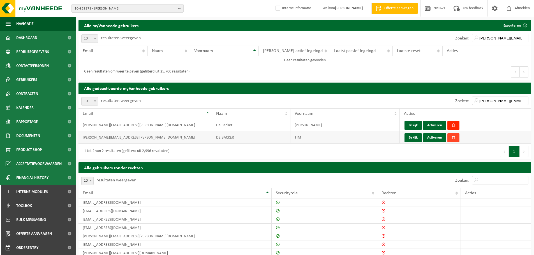
type input "debacker.tim@hotmail.com"
click at [453, 139] on span "button" at bounding box center [453, 138] width 4 height 4
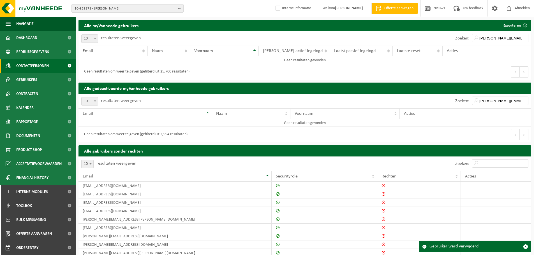
click at [25, 64] on span "Contactpersonen" at bounding box center [32, 66] width 32 height 14
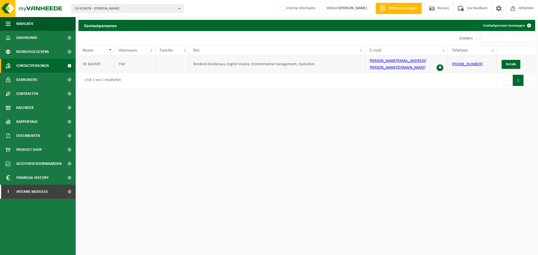
click at [441, 64] on span at bounding box center [439, 67] width 7 height 7
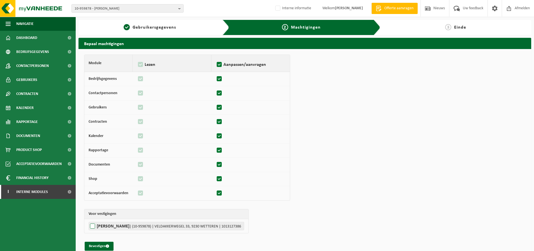
click at [106, 225] on label"] "DE BACKER, TIM | (10-959878) | VELDAKKERWEGEL 33, 9230 WETTEREN | 1013127386" at bounding box center [166, 226] width 155 height 8
click at [106, 225] on input "DE BACKER, TIM | (10-959878) | VELDAKKERWEGEL 33, 9230 WETTEREN | 1013127386" at bounding box center [356, 226] width 534 height 8
checkbox input "true"
click at [97, 244] on button "Bevestigen" at bounding box center [99, 246] width 29 height 9
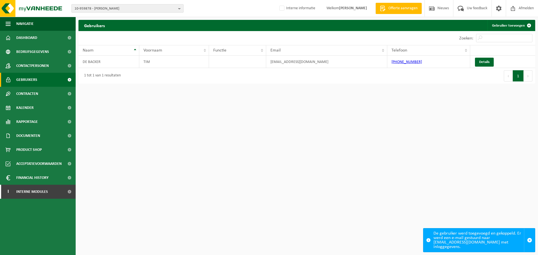
click at [117, 10] on span "10-959878 - [PERSON_NAME]" at bounding box center [125, 8] width 101 height 8
paste input "01-075576"
type input "01-075576"
click at [101, 22] on li "01-075576 - BEMATRIX NV - BEVEREN" at bounding box center [127, 25] width 109 height 7
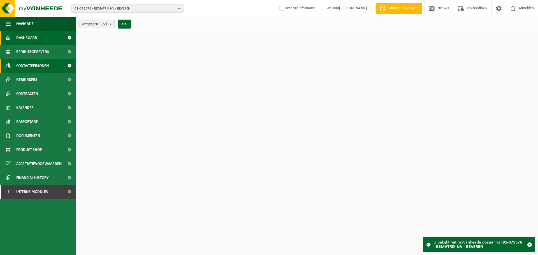
click at [36, 63] on span "Contactpersonen" at bounding box center [32, 66] width 32 height 14
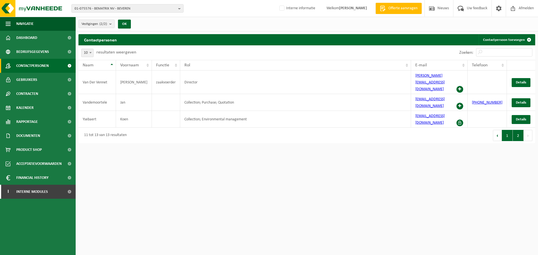
click at [509, 130] on button "1" at bounding box center [507, 135] width 11 height 11
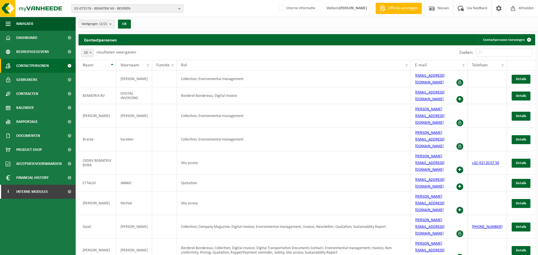
click at [105, 8] on span "01-075576 - BEMATRIX NV - BEVEREN" at bounding box center [125, 8] width 101 height 8
paste input "10-764436"
type input "10-764436"
click at [104, 24] on strong "10-764436 - BV DE RUTTERMOLEN - TONGEREN" at bounding box center [118, 26] width 86 height 4
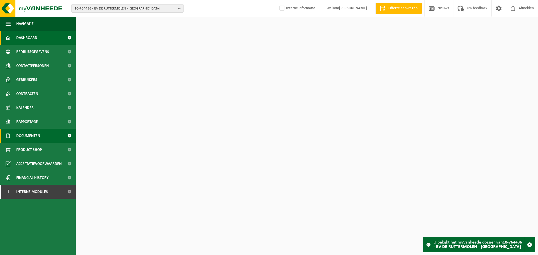
click at [36, 137] on span "Documenten" at bounding box center [28, 136] width 24 height 14
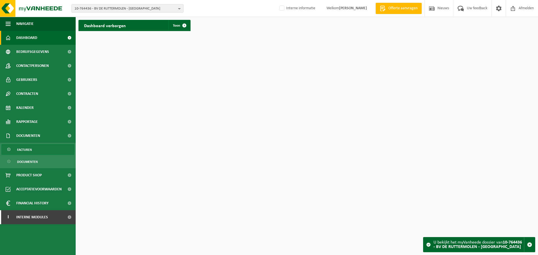
click at [31, 154] on span "Facturen" at bounding box center [24, 150] width 15 height 11
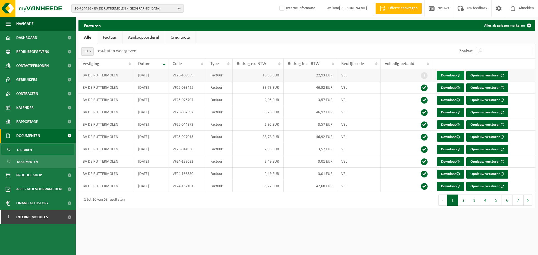
click at [447, 78] on link "Download" at bounding box center [450, 75] width 27 height 9
click at [111, 10] on span "10-764436 - BV DE RUTTERMOLEN - TONGEREN" at bounding box center [125, 8] width 101 height 8
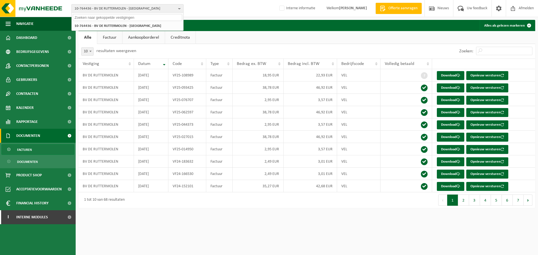
paste input "10-746705"
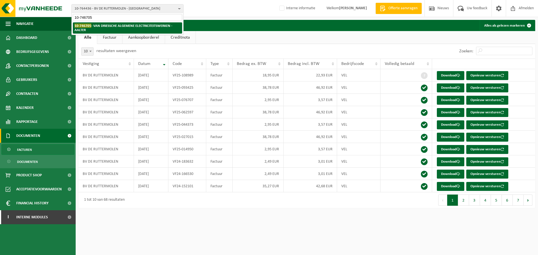
type input "10-746705"
click at [99, 25] on strong "10-746705 - VAN DRIESSCHE ALGEMENE ELECTRICITEITSWERKEN - AALTER" at bounding box center [124, 28] width 98 height 8
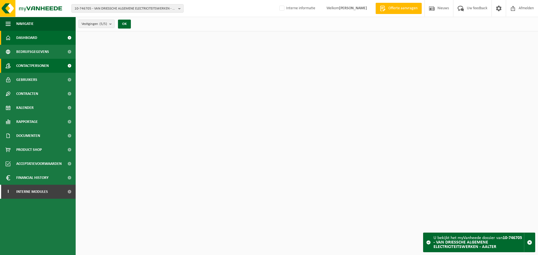
click at [30, 69] on span "Contactpersonen" at bounding box center [32, 66] width 32 height 14
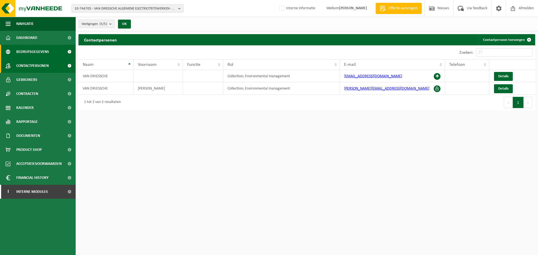
click at [37, 48] on span "Bedrijfsgegevens" at bounding box center [32, 52] width 33 height 14
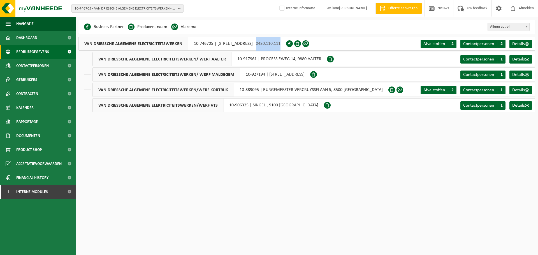
drag, startPoint x: 299, startPoint y: 46, endPoint x: 319, endPoint y: 49, distance: 20.6
click at [286, 49] on div "VAN DRIESSCHE ALGEMENE ELECTRICITEITSWERKEN 10-746705 | DROGENBROODSTRAAT 11, 9…" at bounding box center [182, 44] width 208 height 14
copy span "0480.110.111"
click at [138, 6] on span "10-746705 - VAN DRIESSCHE ALGEMENE ELECTRICITEITSWERKEN - AALTER" at bounding box center [125, 8] width 101 height 8
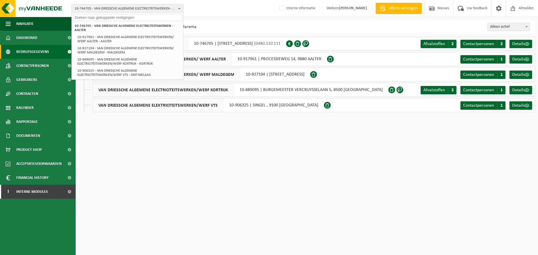
paste input "10-949200"
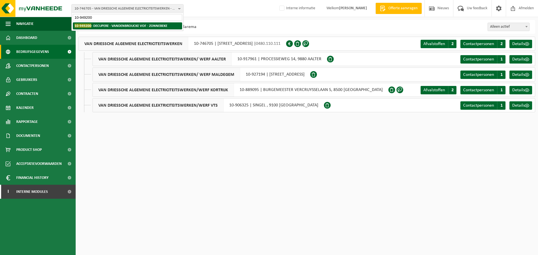
type input "10-949200"
click at [148, 24] on strong "10-949200 - DECUPERE - VANDENBROUCKE VOF - ZONNEBEKE" at bounding box center [121, 26] width 93 height 4
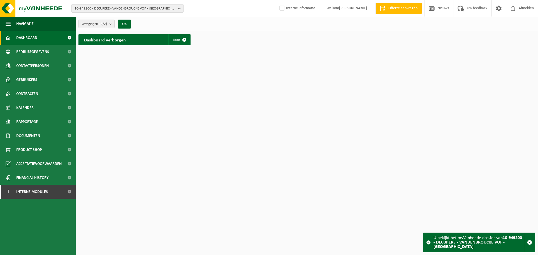
click at [226, 126] on html "10-949200 - DECUPERE - VANDENBROUCKE VOF - ZONNEBEKE 10-949200 - DECUPERE - VAN…" at bounding box center [269, 127] width 538 height 255
click at [40, 136] on span "Documenten" at bounding box center [28, 136] width 24 height 14
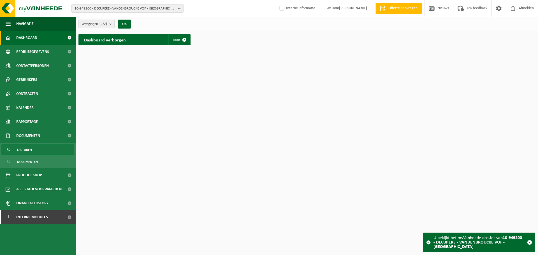
click at [27, 147] on span "Facturen" at bounding box center [24, 150] width 15 height 11
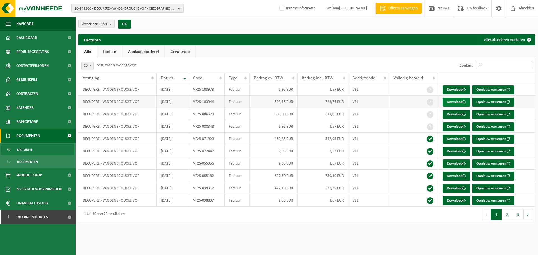
click at [447, 103] on link "Download" at bounding box center [456, 102] width 27 height 9
